Goal: Information Seeking & Learning: Learn about a topic

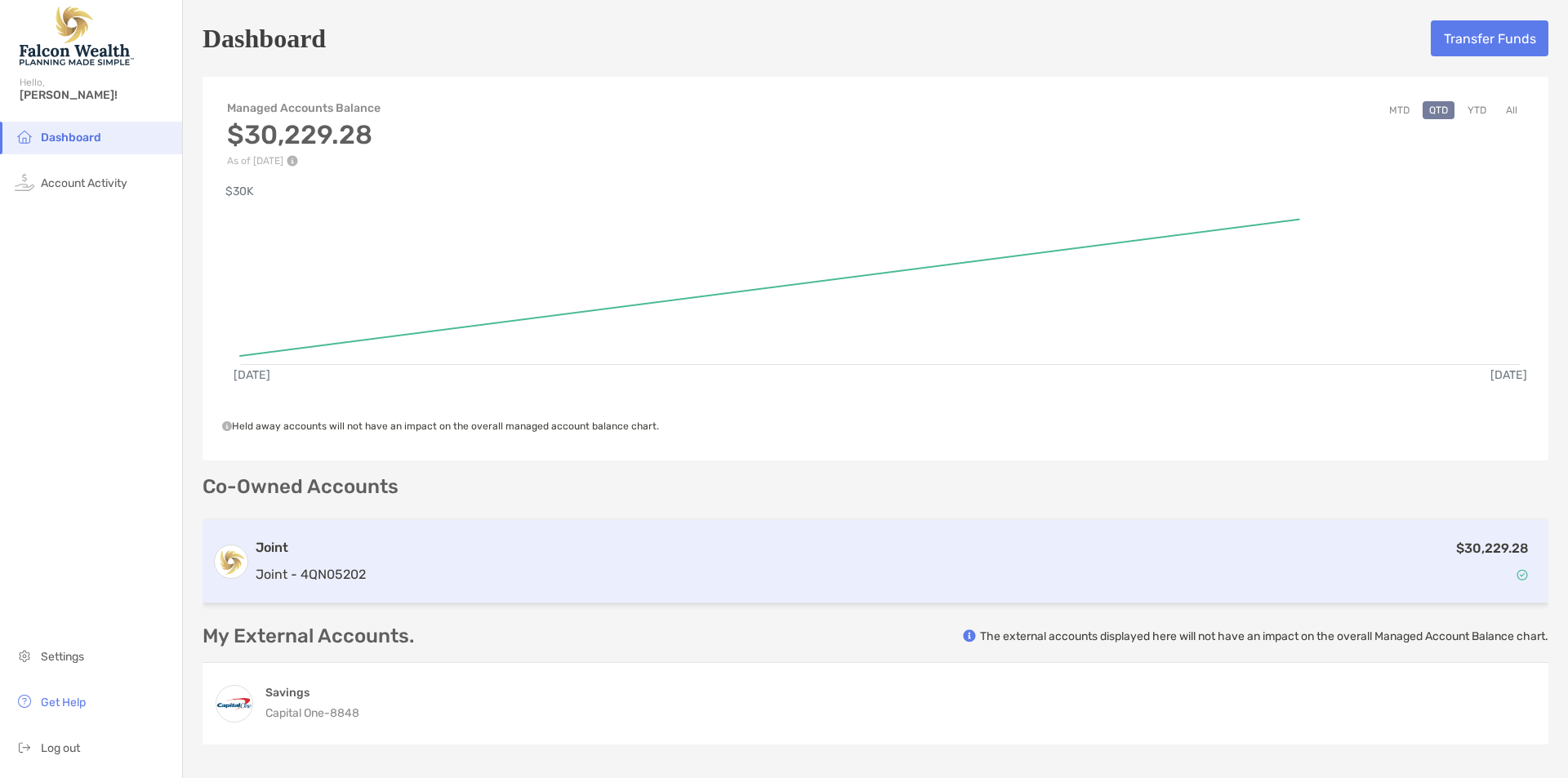
click at [905, 564] on div "$30,229.28" at bounding box center [955, 562] width 1167 height 48
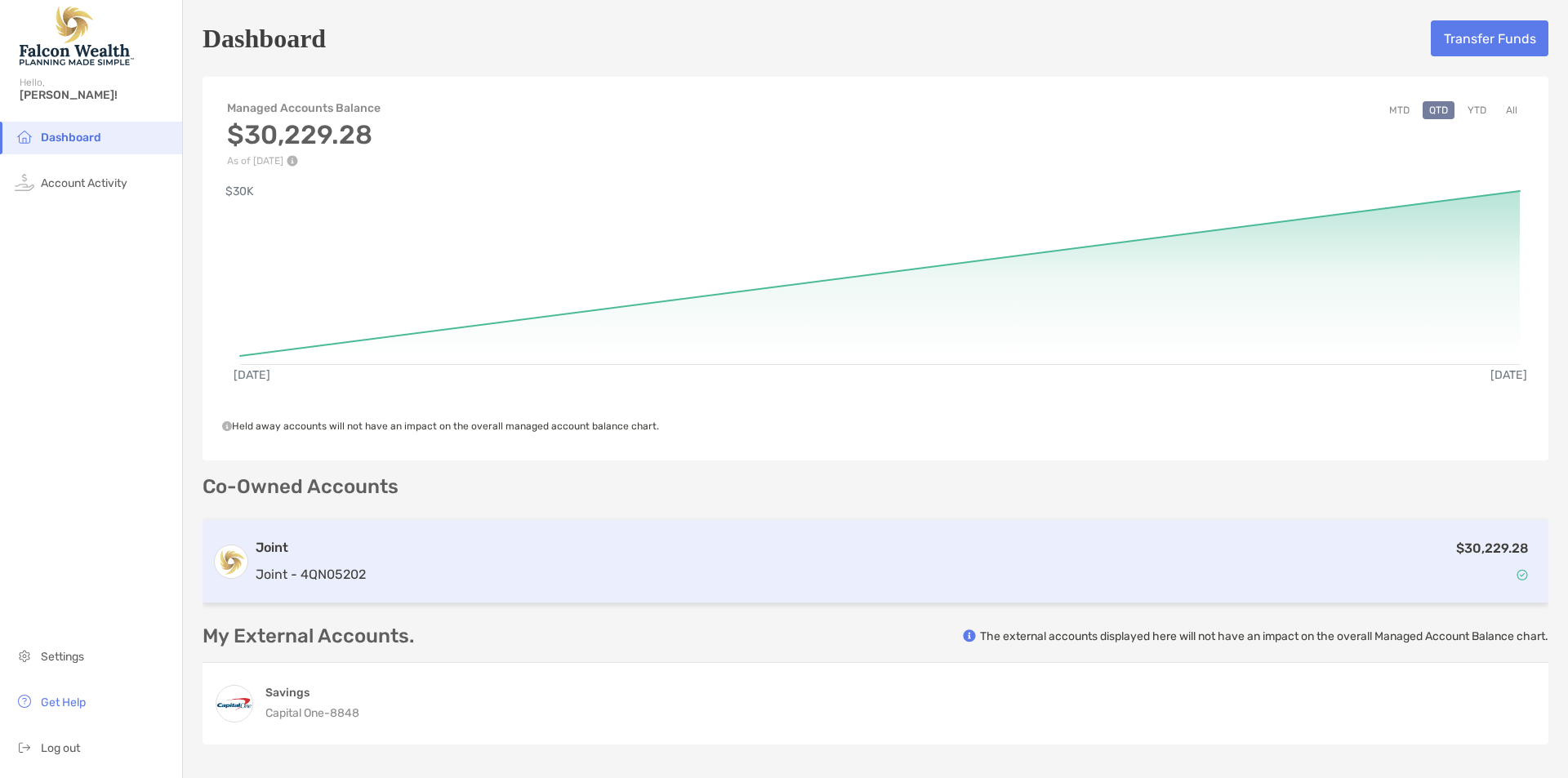
click at [905, 564] on div "$30,229.28" at bounding box center [955, 562] width 1167 height 48
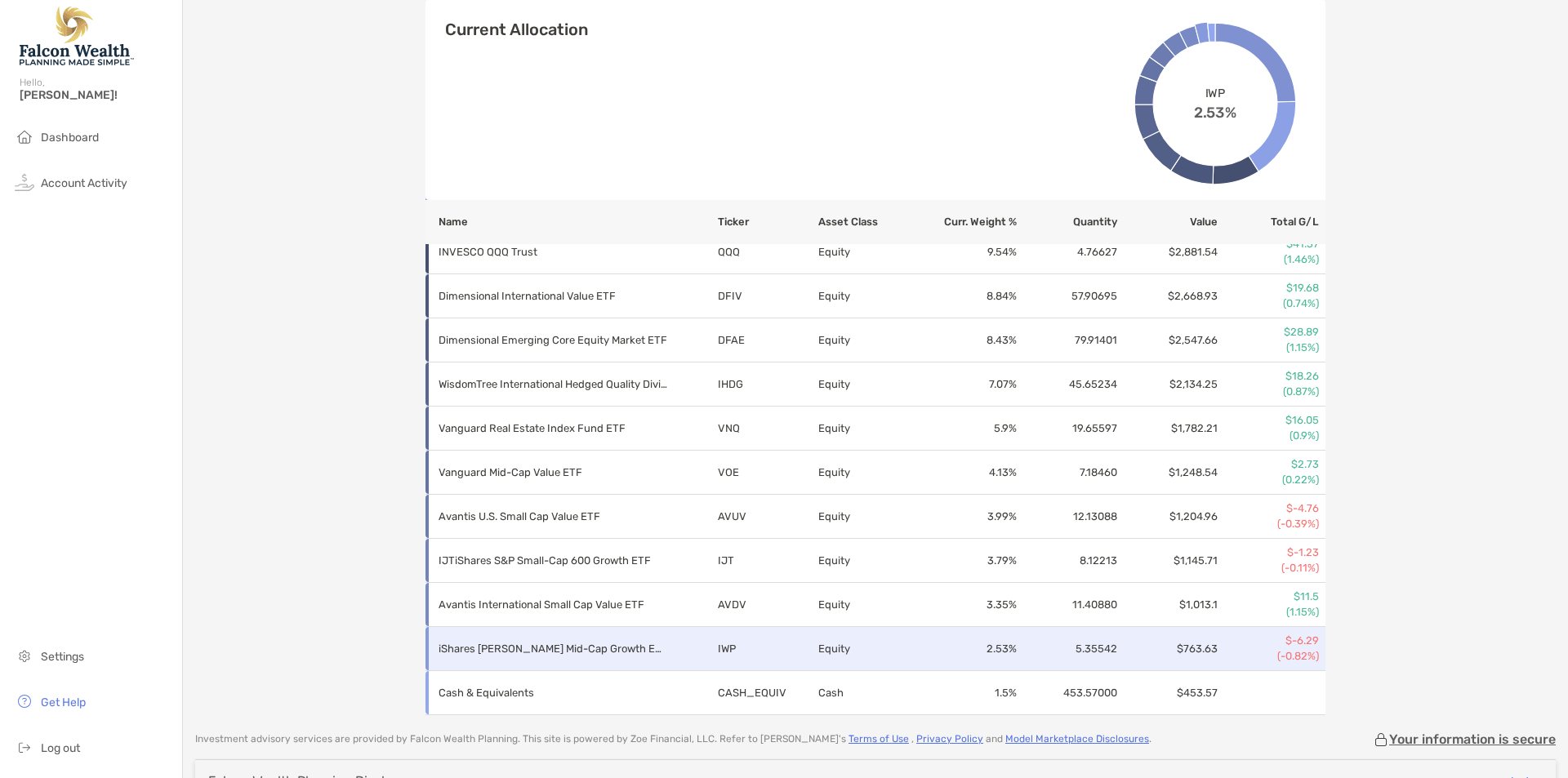
scroll to position [725, 0]
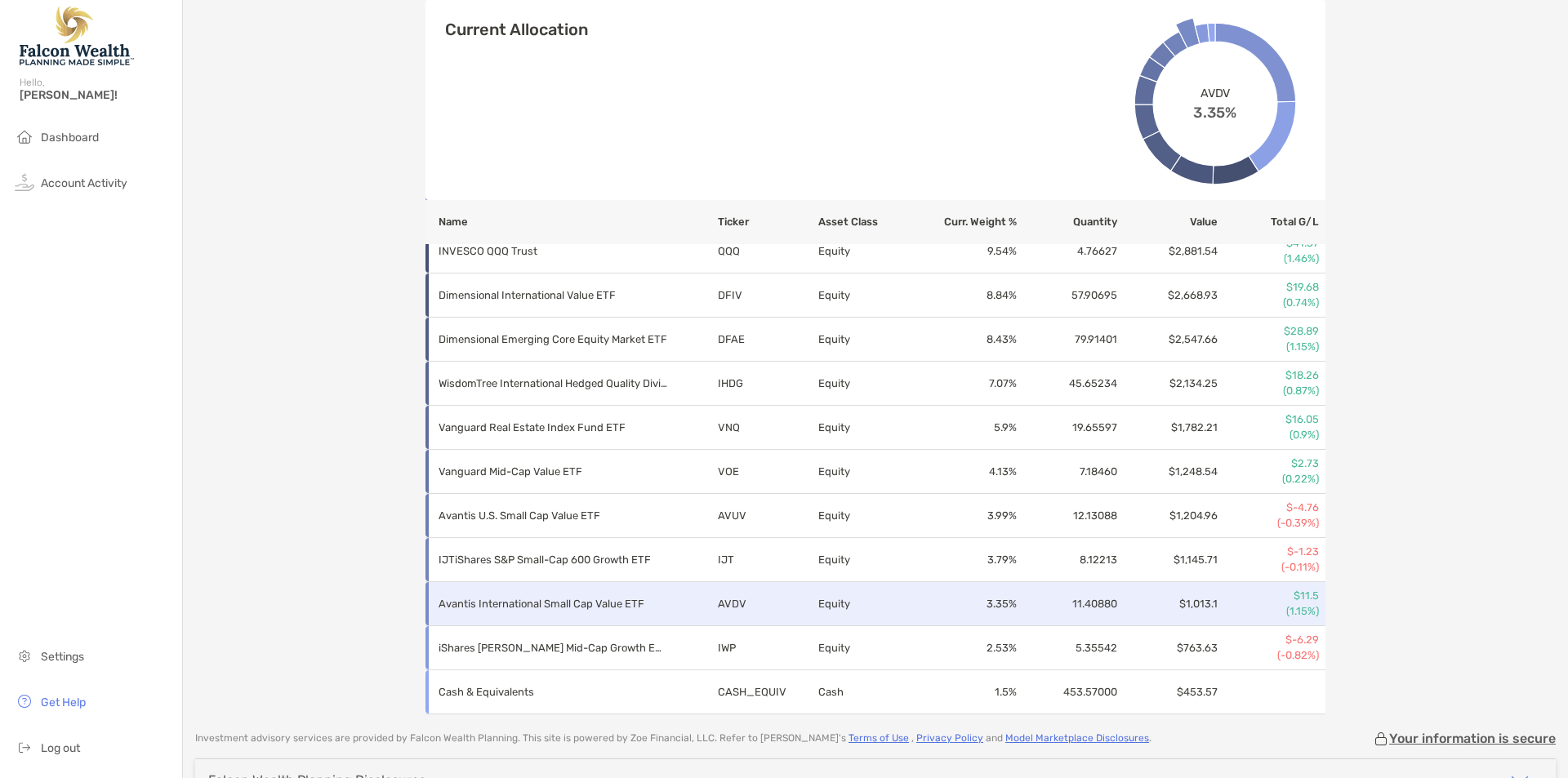
click at [668, 617] on td "Avantis International Small Cap Value ETF" at bounding box center [572, 604] width 292 height 44
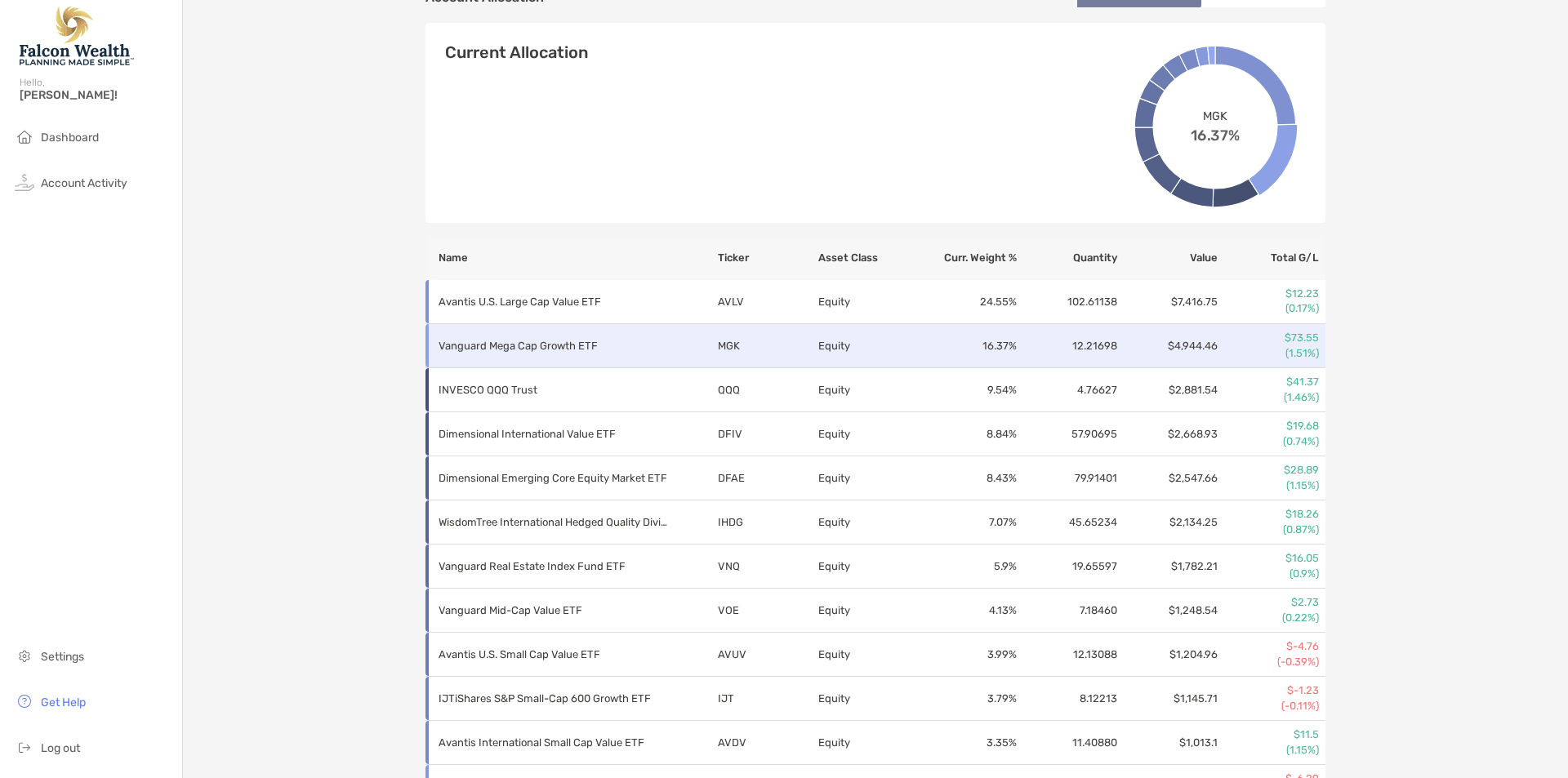
scroll to position [584, 0]
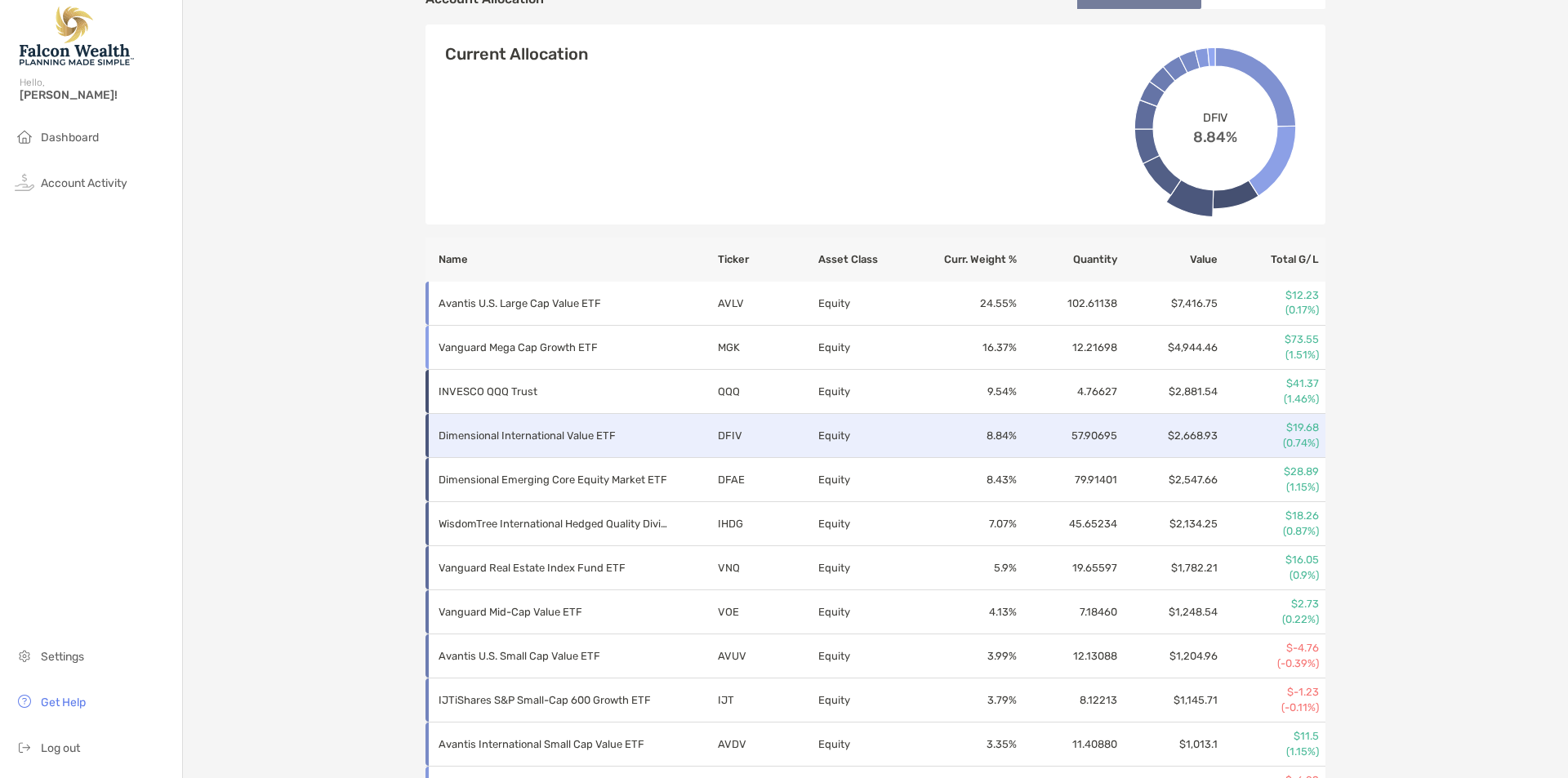
click at [602, 434] on p "Dimensional International Value ETF" at bounding box center [553, 436] width 229 height 20
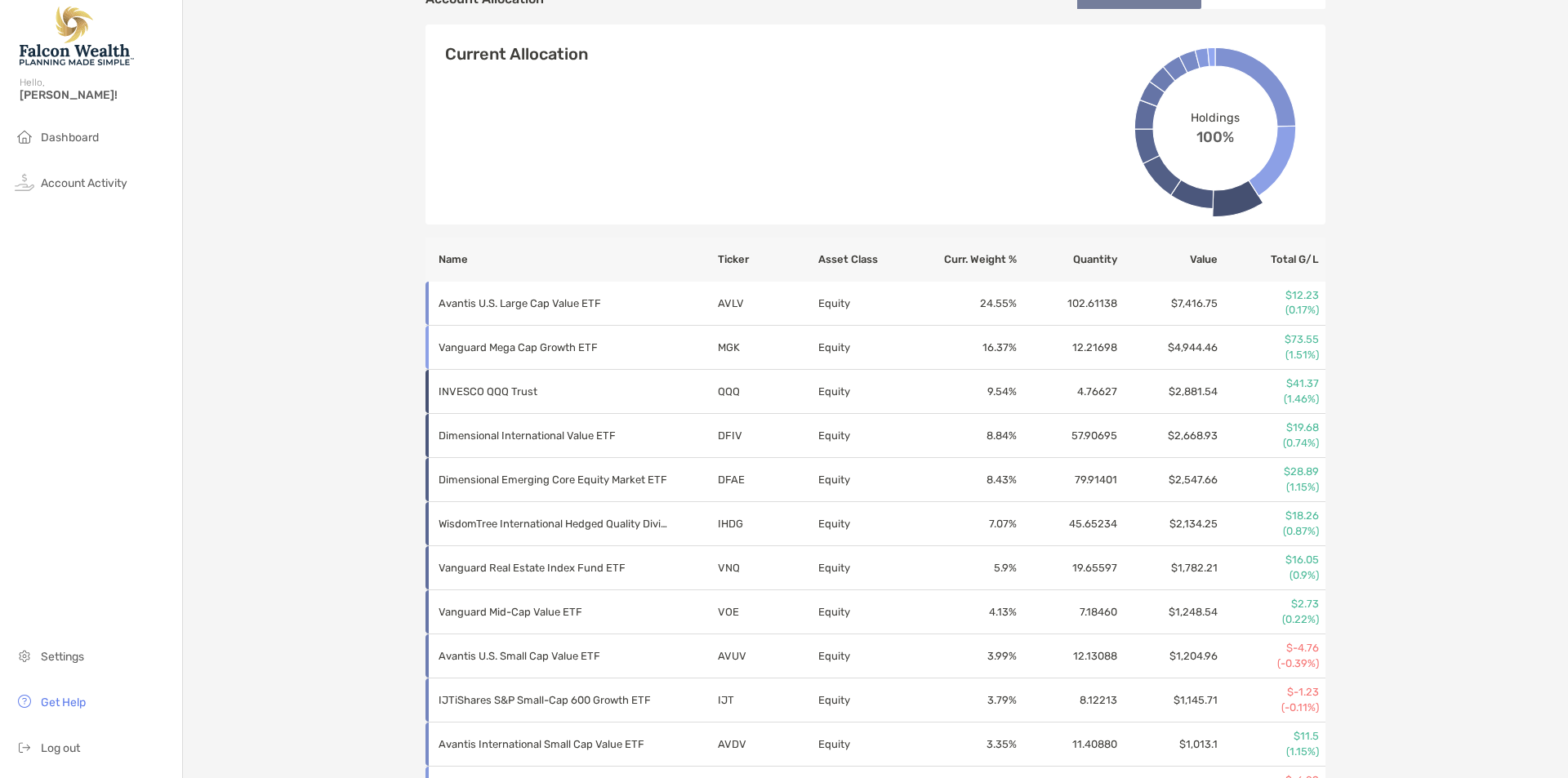
click at [1448, 251] on div "Joint - Joint 4QN05202 Transfer Funds Overview Info Transactions Upcoming Trans…" at bounding box center [876, 136] width 1386 height 1439
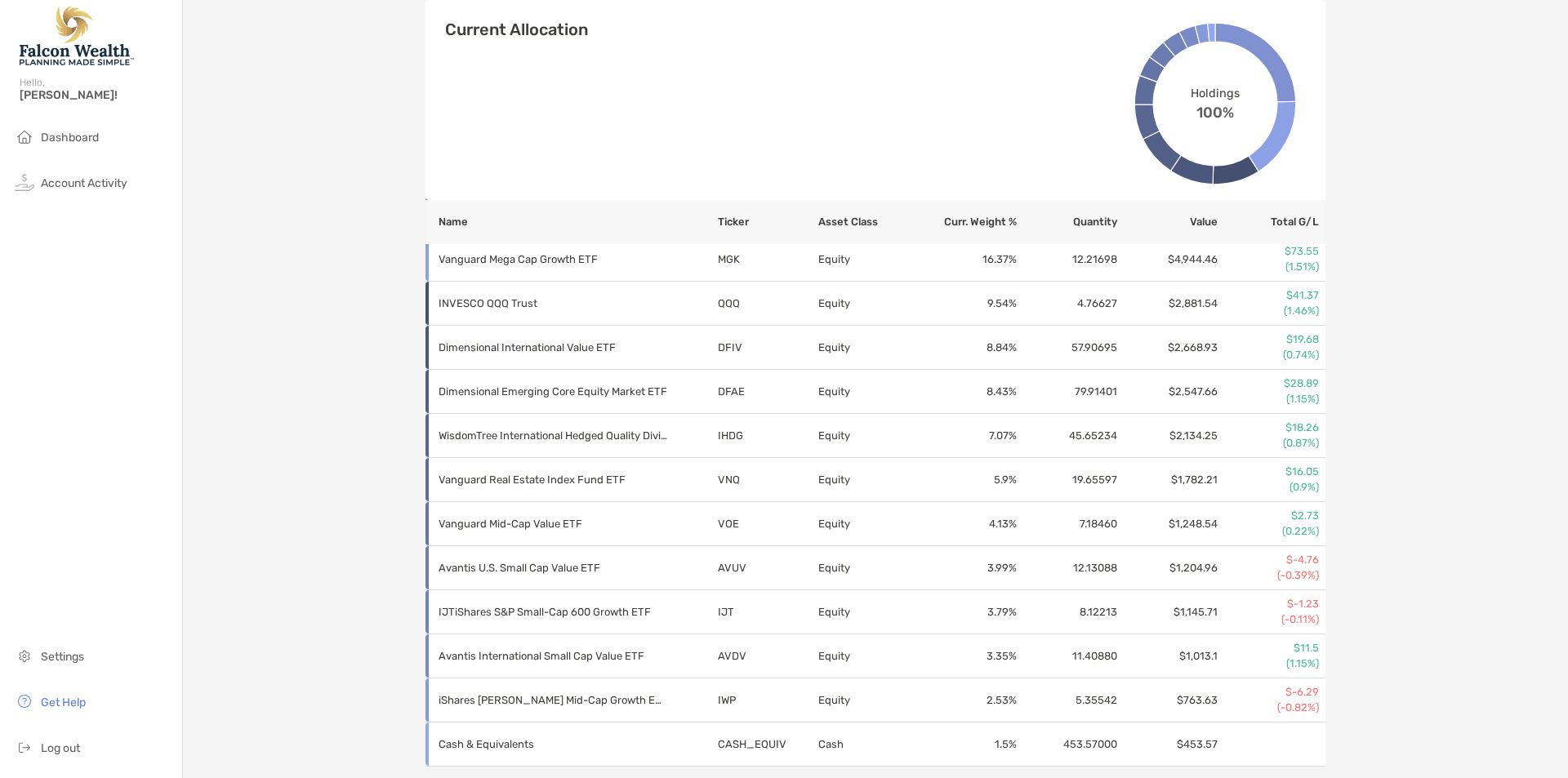
scroll to position [673, 0]
click at [1458, 115] on div "Joint - Joint 4QN05202 Transfer Funds Overview Info Transactions Upcoming Trans…" at bounding box center [876, 47] width 1386 height 1439
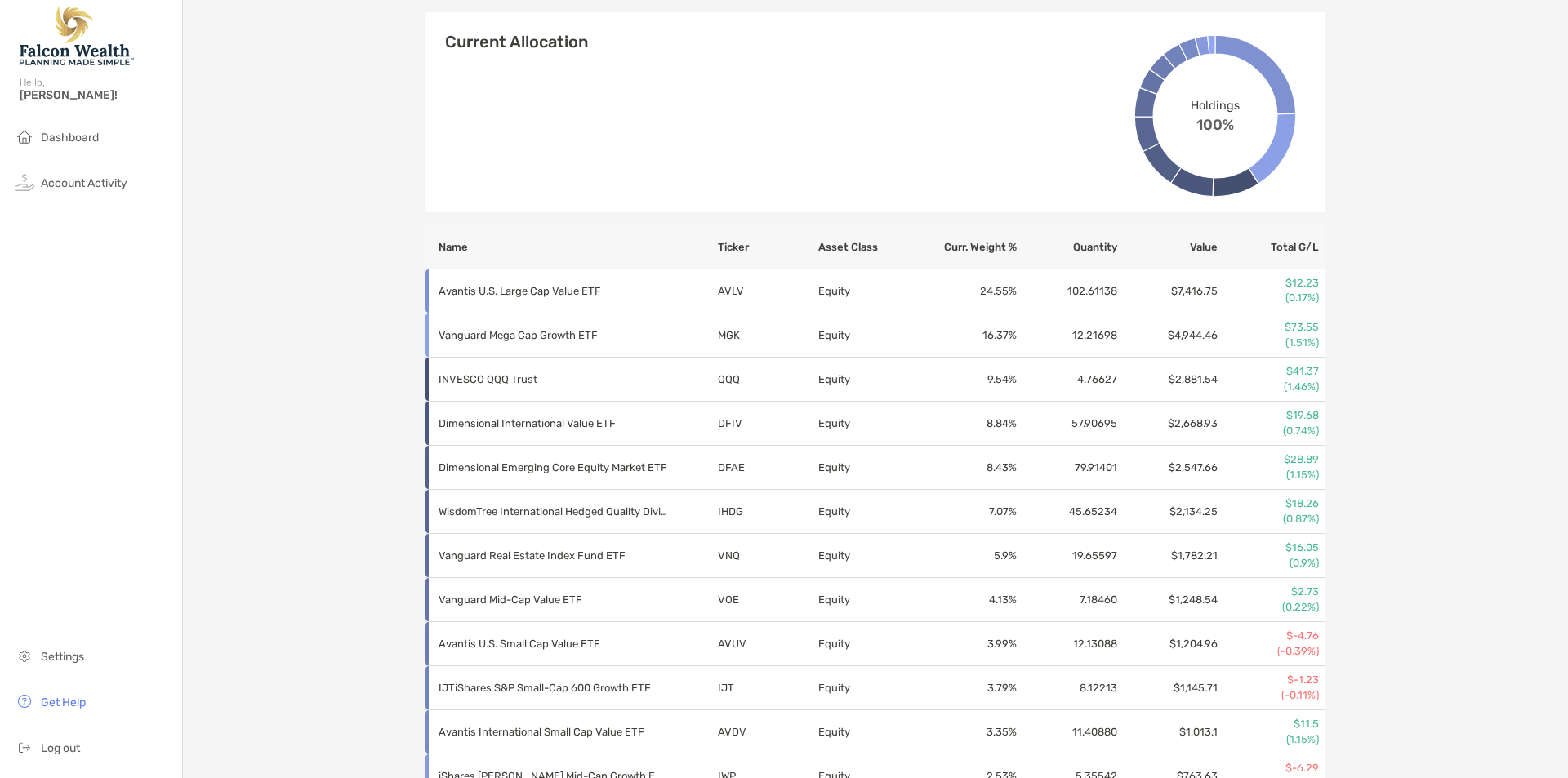
scroll to position [596, 0]
